Goal: Information Seeking & Learning: Check status

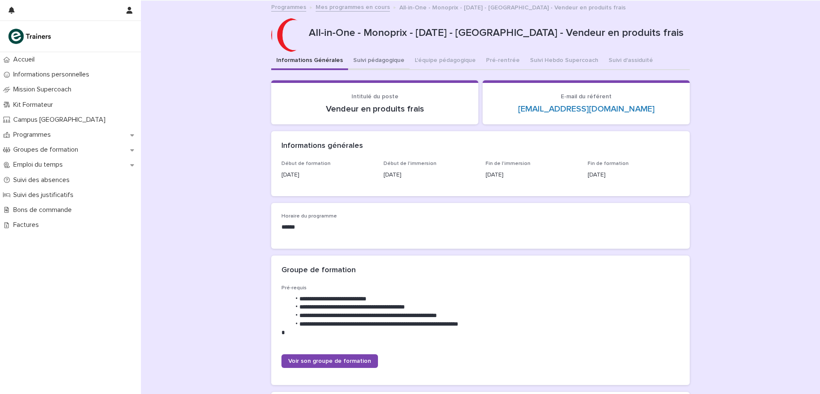
click at [385, 59] on button "Suivi pédagogique" at bounding box center [379, 61] width 62 height 18
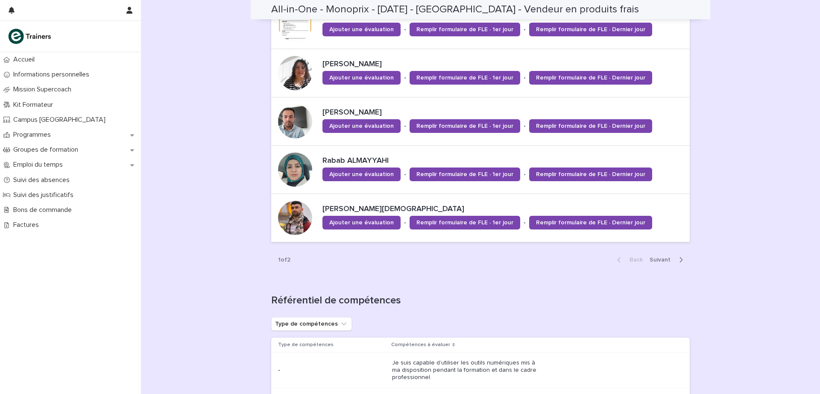
scroll to position [592, 0]
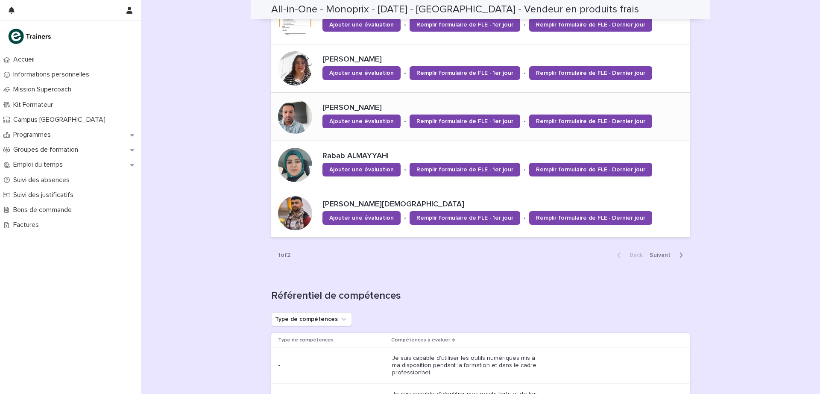
click at [354, 107] on p "[PERSON_NAME]" at bounding box center [505, 107] width 364 height 9
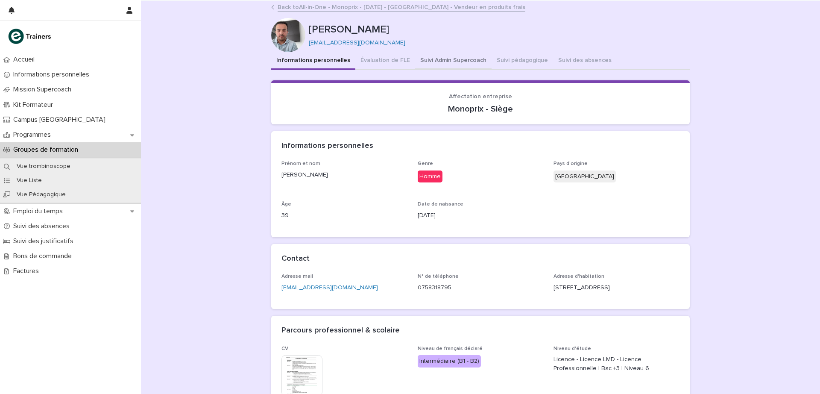
click at [429, 58] on button "Suivi Admin Supercoach" at bounding box center [453, 61] width 76 height 18
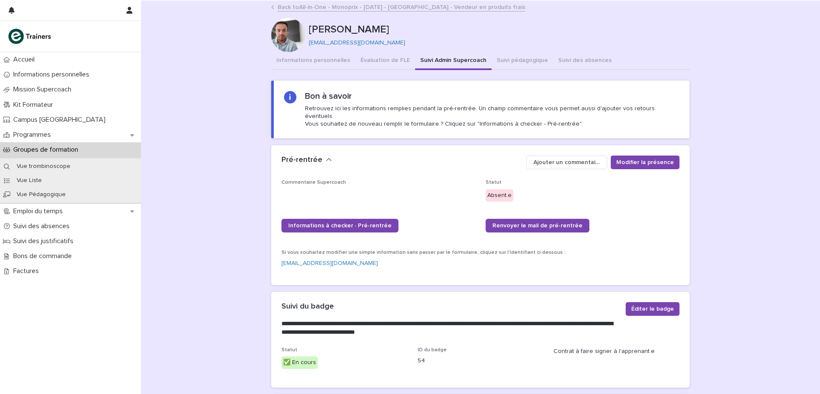
click at [285, 7] on link "Back to All-in-One - Monoprix - [DATE] - [GEOGRAPHIC_DATA] - Vendeur en produit…" at bounding box center [402, 7] width 248 height 10
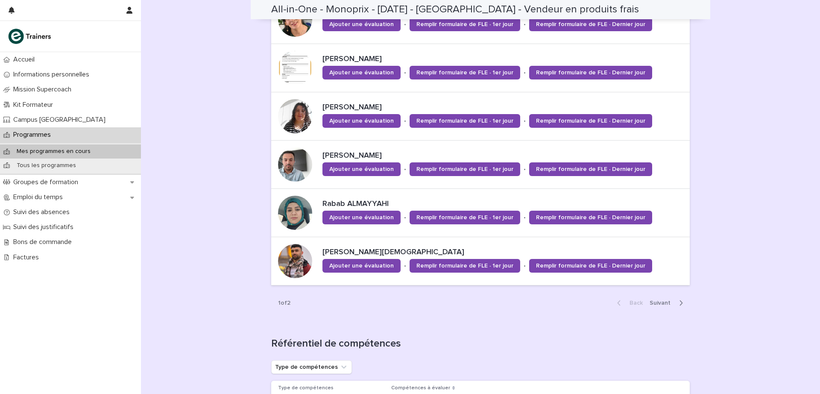
scroll to position [546, 0]
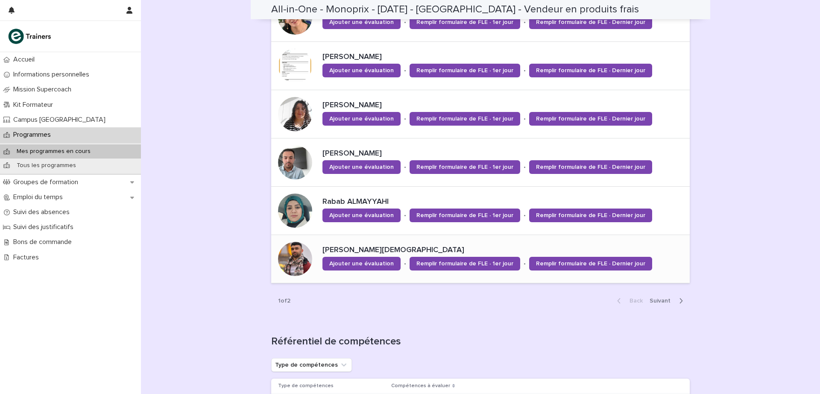
click at [360, 249] on p "[PERSON_NAME][DEMOGRAPHIC_DATA]" at bounding box center [505, 250] width 364 height 9
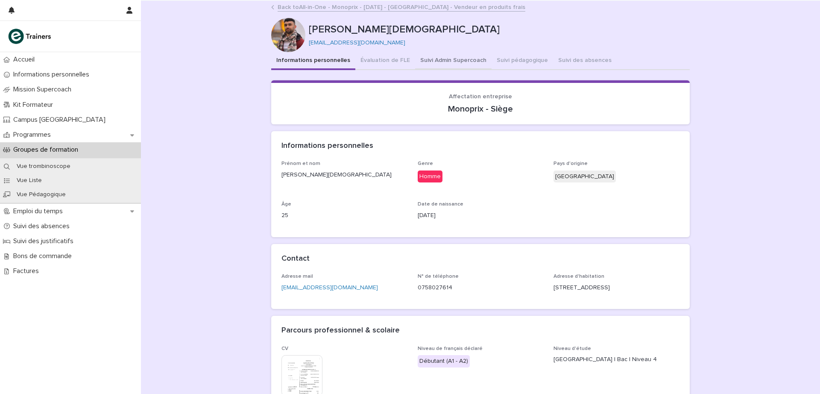
click at [463, 62] on button "Suivi Admin Supercoach" at bounding box center [453, 61] width 76 height 18
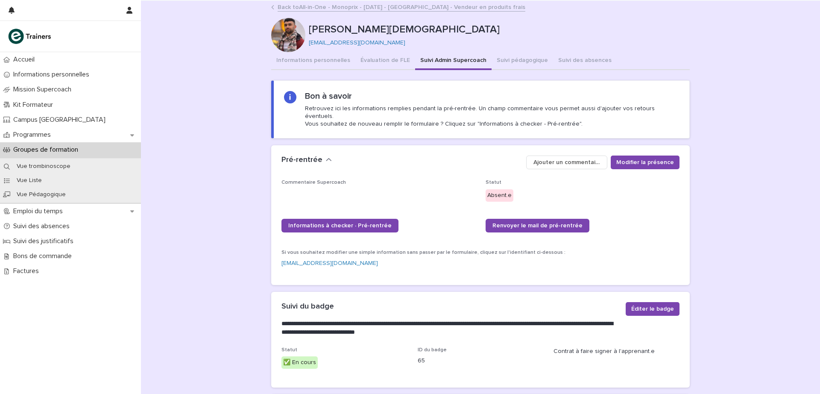
click at [332, 8] on link "Back to All-in-One - Monoprix - [DATE] - [GEOGRAPHIC_DATA] - Vendeur en produit…" at bounding box center [402, 7] width 248 height 10
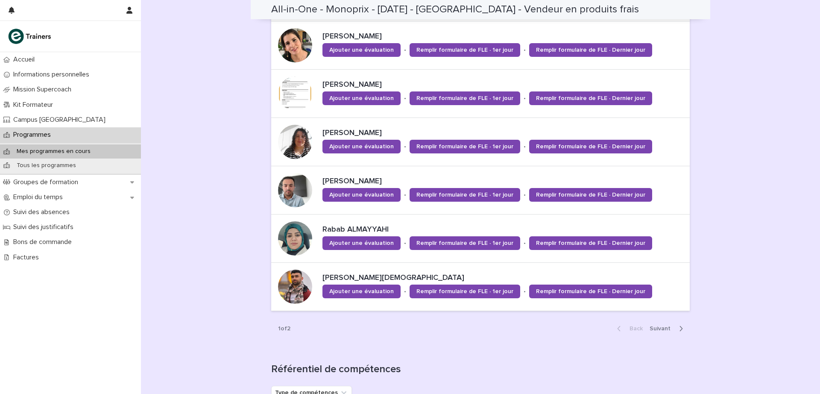
scroll to position [526, 0]
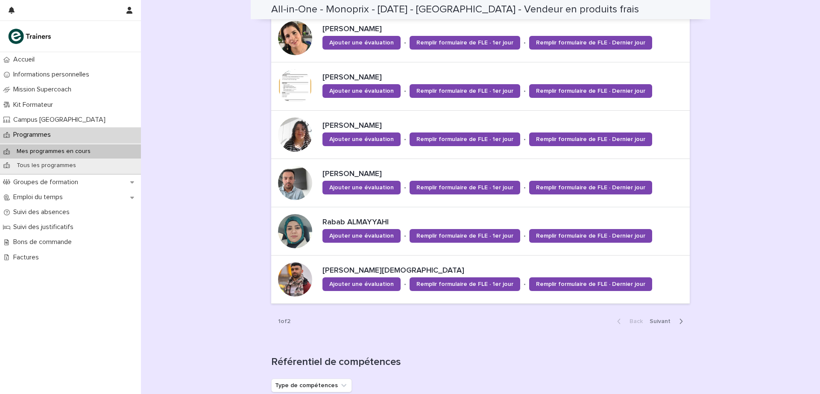
click at [657, 323] on span "Next" at bounding box center [663, 321] width 26 height 6
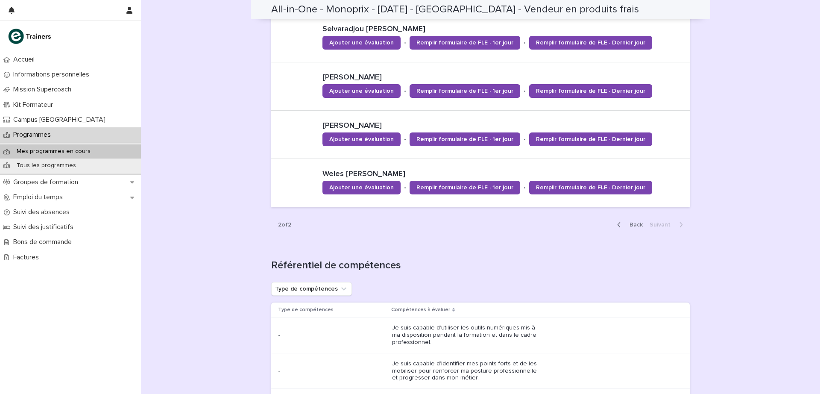
scroll to position [477, 0]
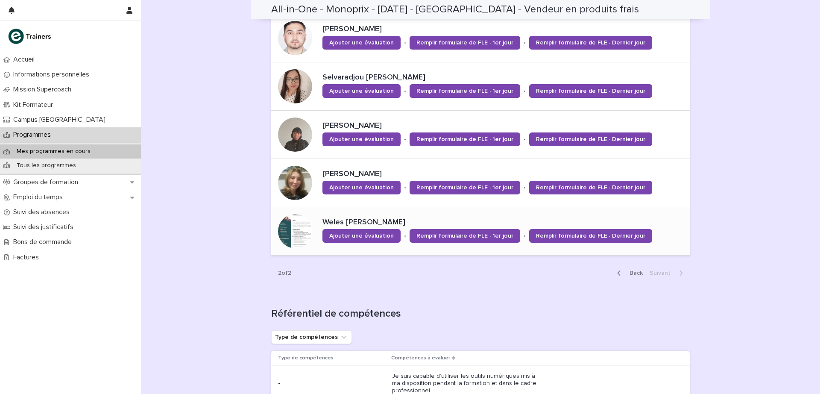
click at [367, 221] on p "Weles [PERSON_NAME]" at bounding box center [505, 222] width 364 height 9
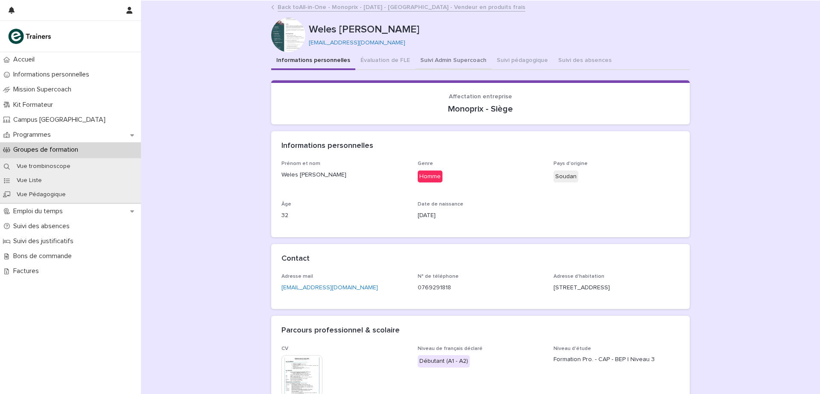
click at [436, 57] on button "Suivi Admin Supercoach" at bounding box center [453, 61] width 76 height 18
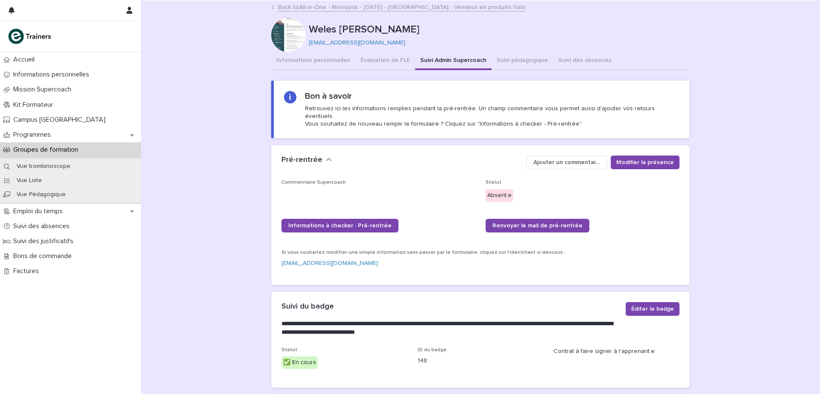
click at [290, 7] on link "Back to All-in-One - Monoprix - [DATE] - [GEOGRAPHIC_DATA] - Vendeur en produit…" at bounding box center [402, 7] width 248 height 10
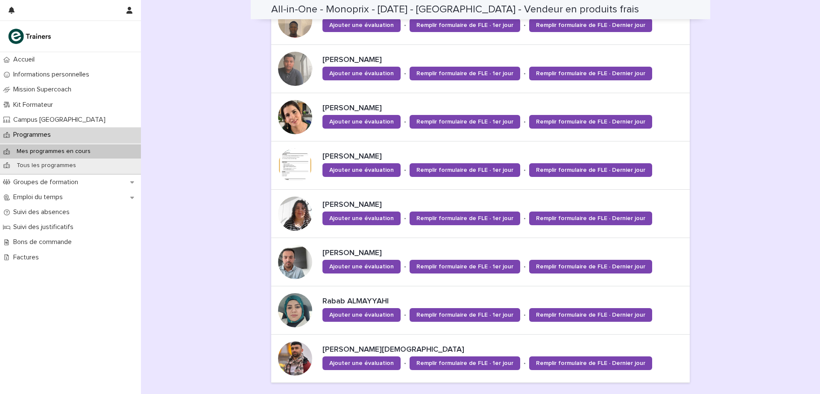
scroll to position [444, 0]
